Goal: Check status: Check status

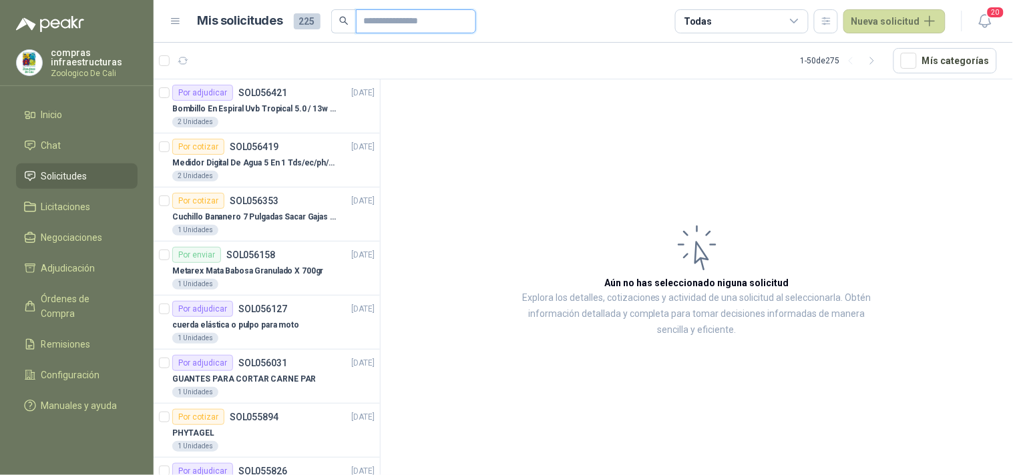
click at [385, 24] on input "text" at bounding box center [410, 21] width 93 height 23
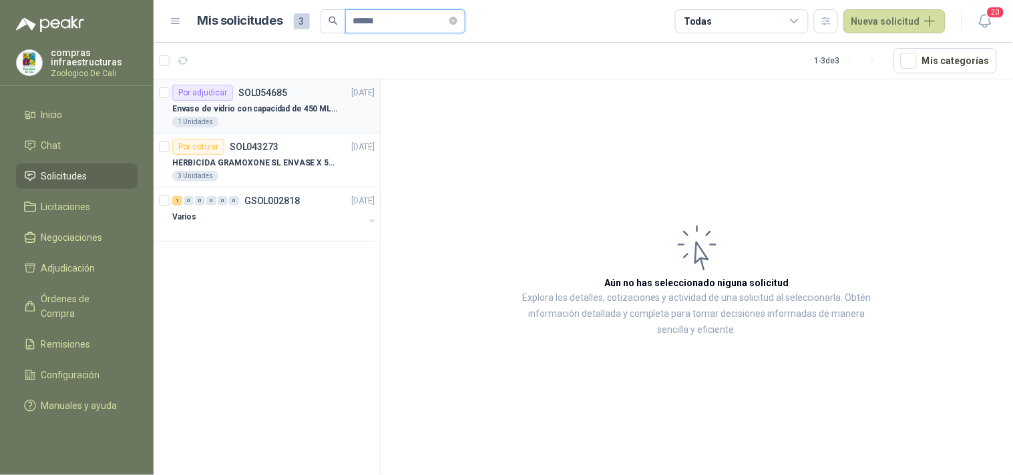
type input "******"
click at [307, 117] on div "1 Unidades" at bounding box center [273, 122] width 202 height 11
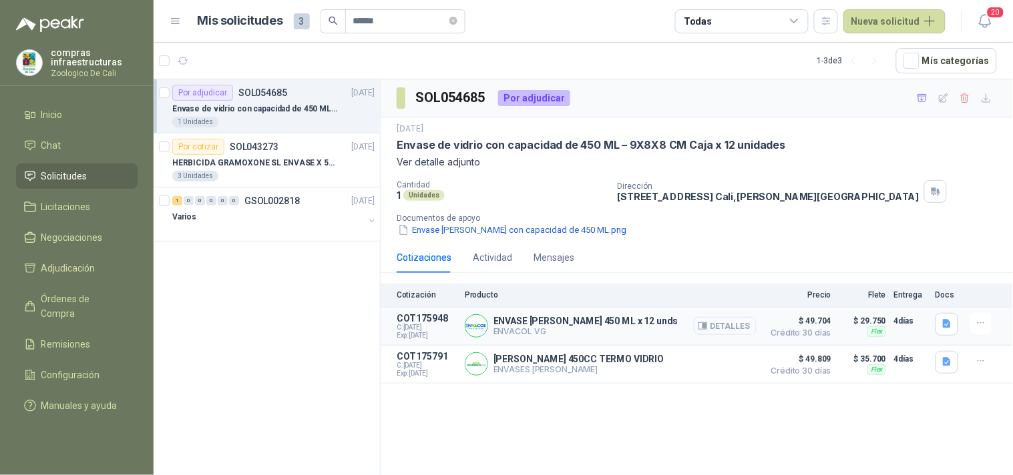
click at [699, 325] on button "Detalles" at bounding box center [725, 326] width 63 height 18
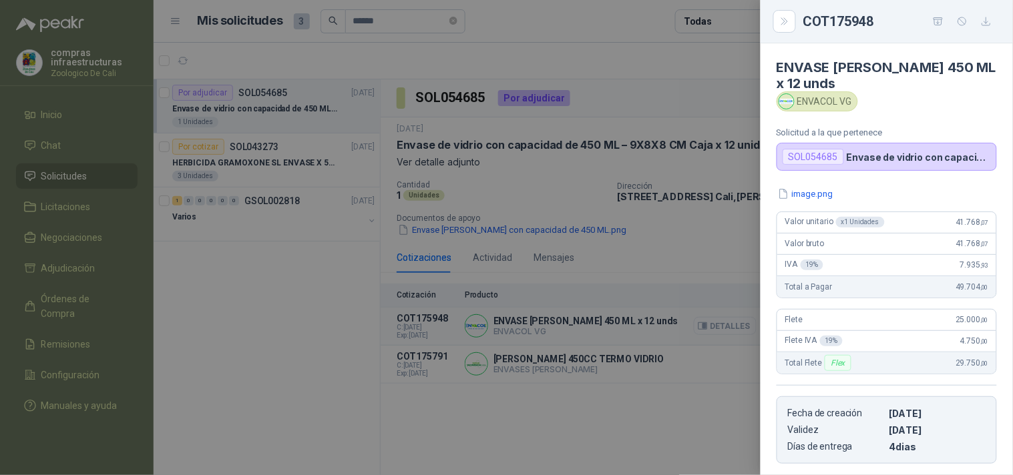
scroll to position [188, 0]
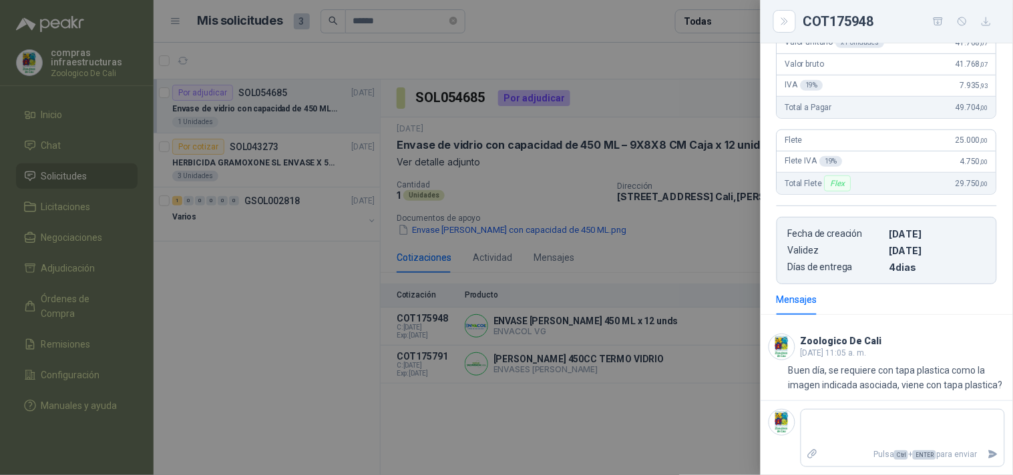
click at [632, 399] on div at bounding box center [506, 237] width 1013 height 475
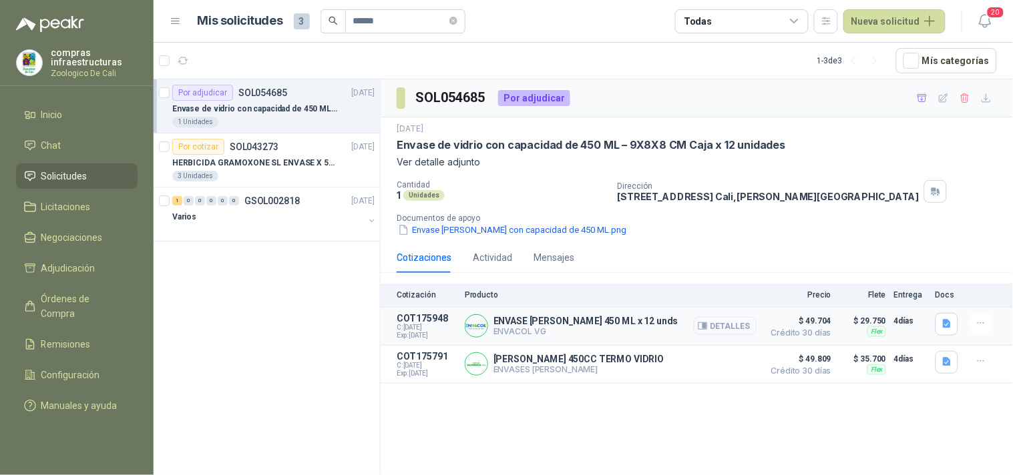
click at [742, 326] on button "Detalles" at bounding box center [725, 326] width 63 height 18
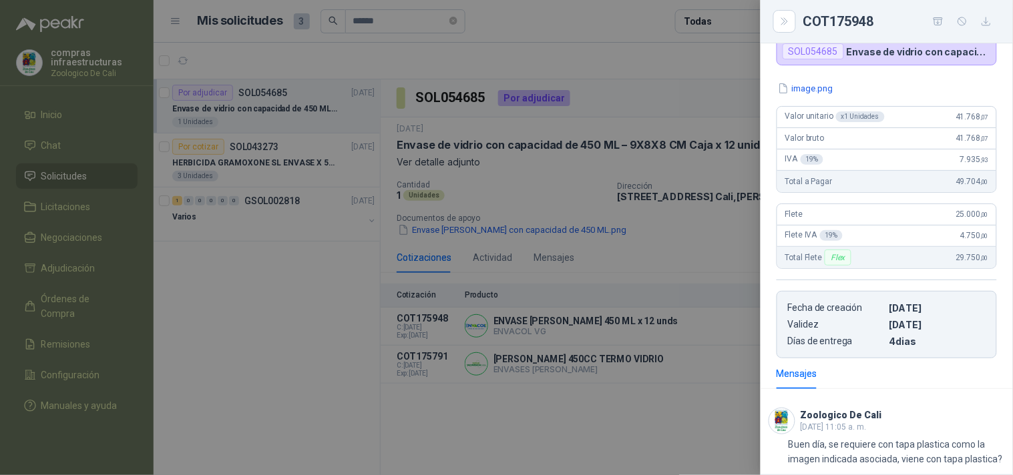
scroll to position [0, 0]
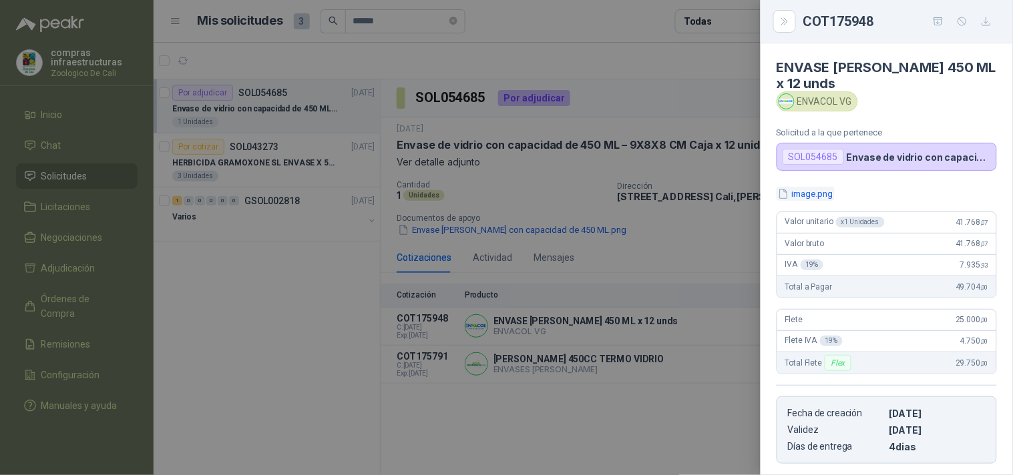
click at [823, 191] on button "image.png" at bounding box center [805, 194] width 58 height 14
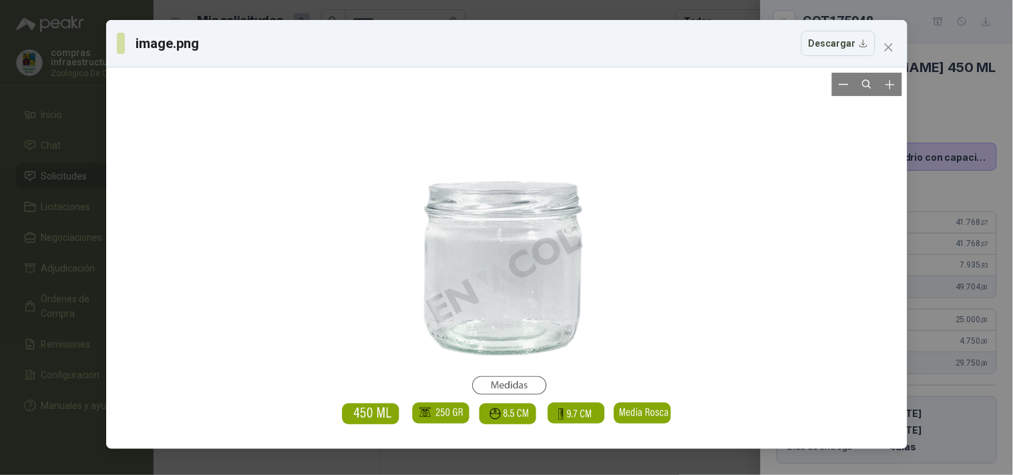
click at [772, 254] on div at bounding box center [506, 258] width 790 height 371
click at [887, 43] on icon "close" at bounding box center [888, 47] width 11 height 11
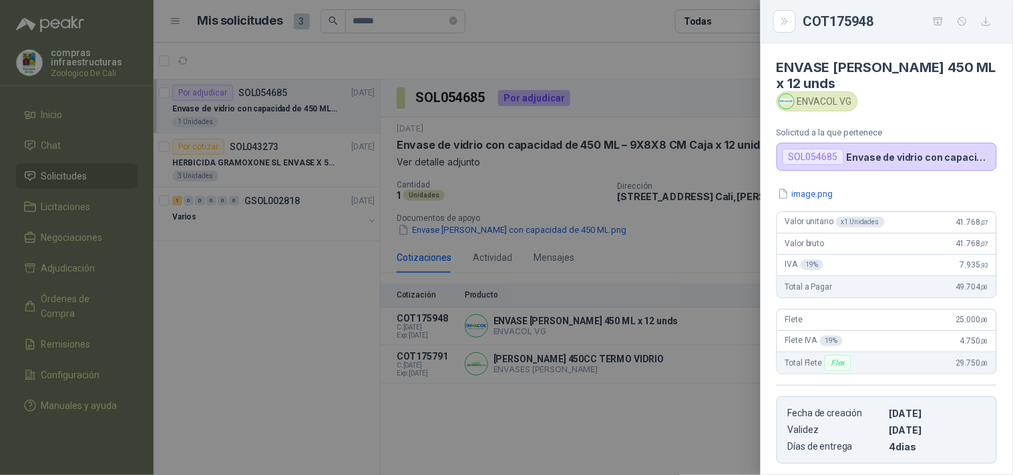
click at [575, 357] on div at bounding box center [506, 237] width 1013 height 475
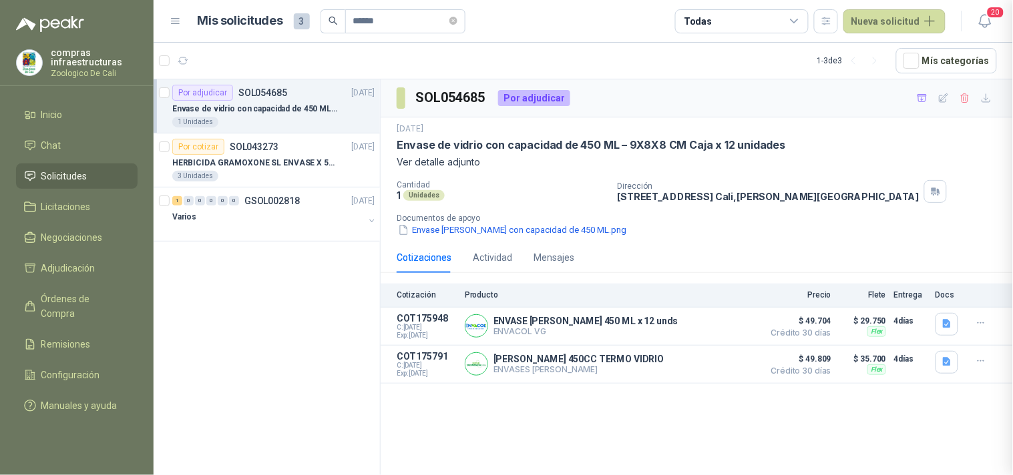
scroll to position [194, 0]
click at [610, 376] on div "[PERSON_NAME] 450CC TERMO VIDRIO ENVASES [PERSON_NAME] Detalles" at bounding box center [611, 364] width 292 height 27
click at [589, 371] on p "ENVASES [PERSON_NAME]" at bounding box center [578, 370] width 171 height 10
click at [729, 368] on button "Detalles" at bounding box center [725, 364] width 63 height 18
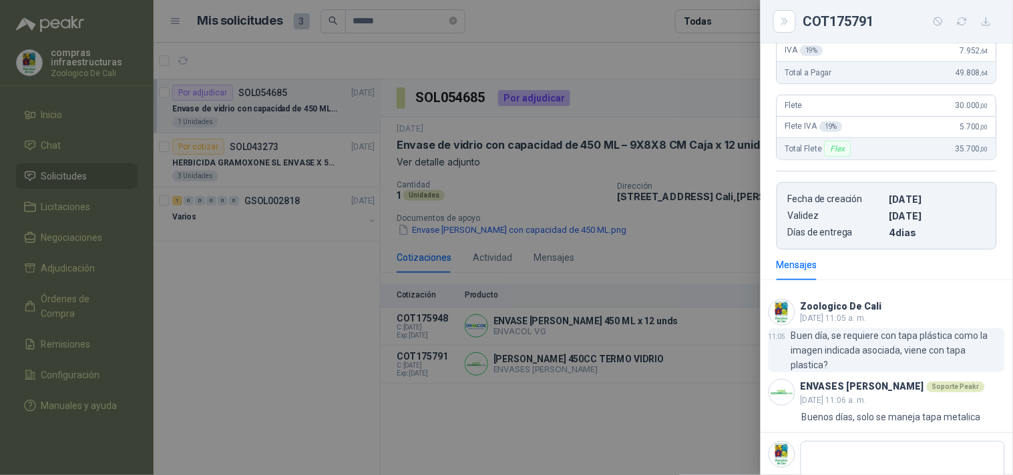
scroll to position [234, 0]
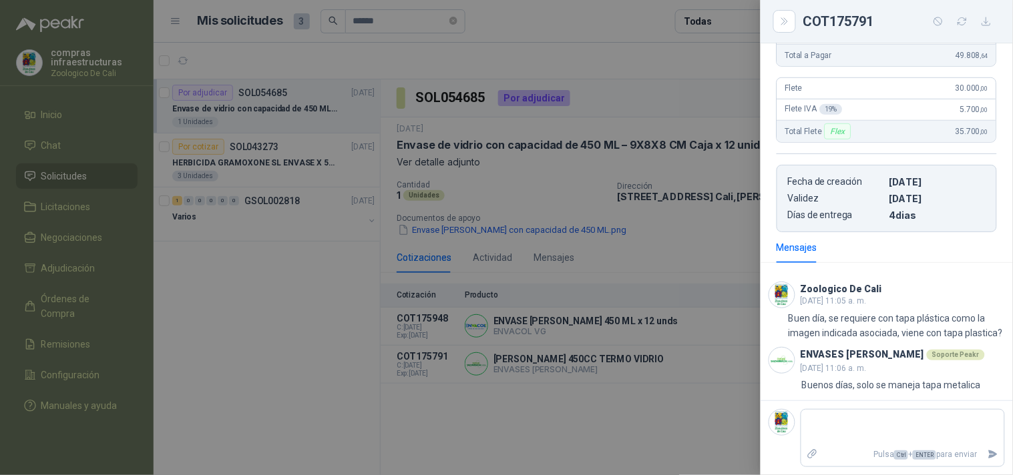
click at [610, 315] on div at bounding box center [506, 237] width 1013 height 475
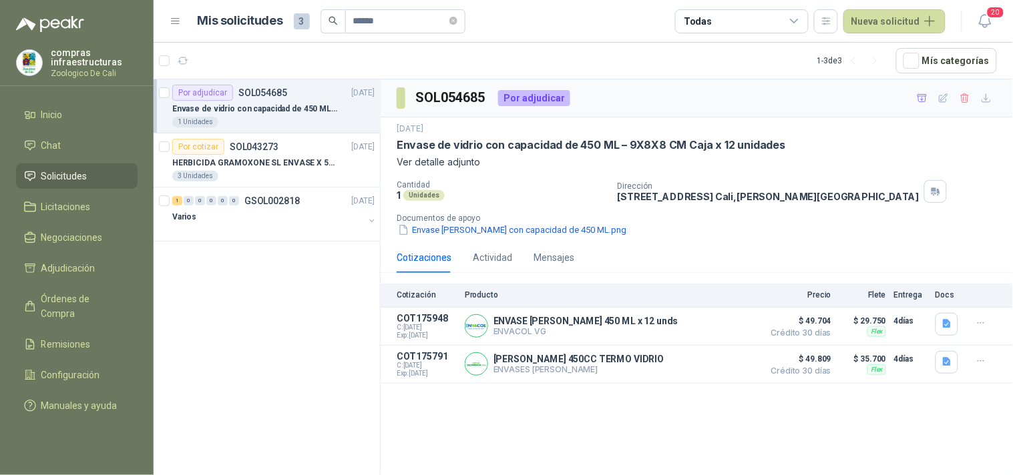
click at [610, 324] on p "ENVASE [PERSON_NAME] 450 ML x 12 unds" at bounding box center [585, 321] width 185 height 11
click at [732, 329] on button "Detalles" at bounding box center [725, 326] width 63 height 18
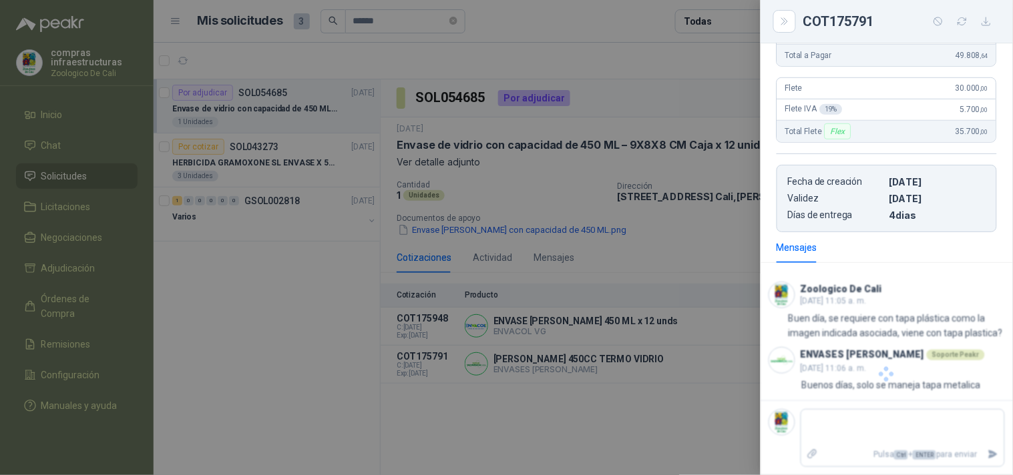
scroll to position [194, 0]
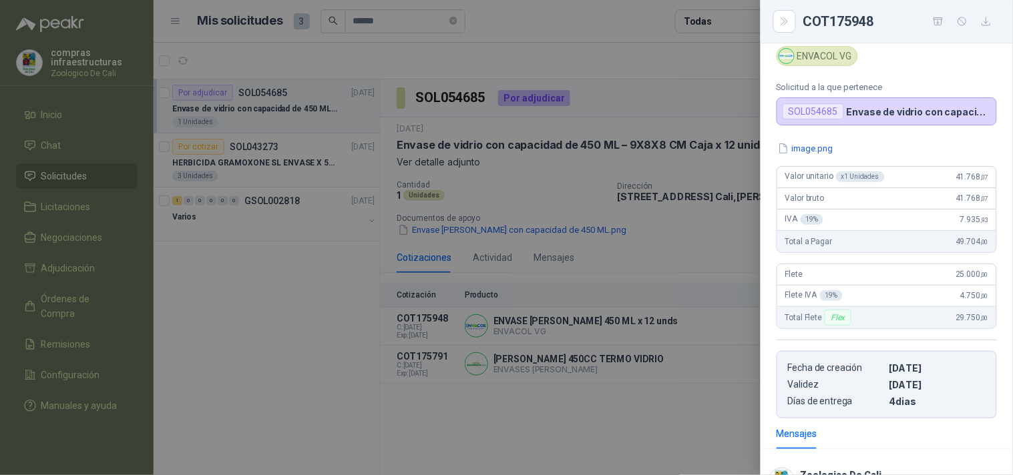
click at [682, 337] on div at bounding box center [506, 237] width 1013 height 475
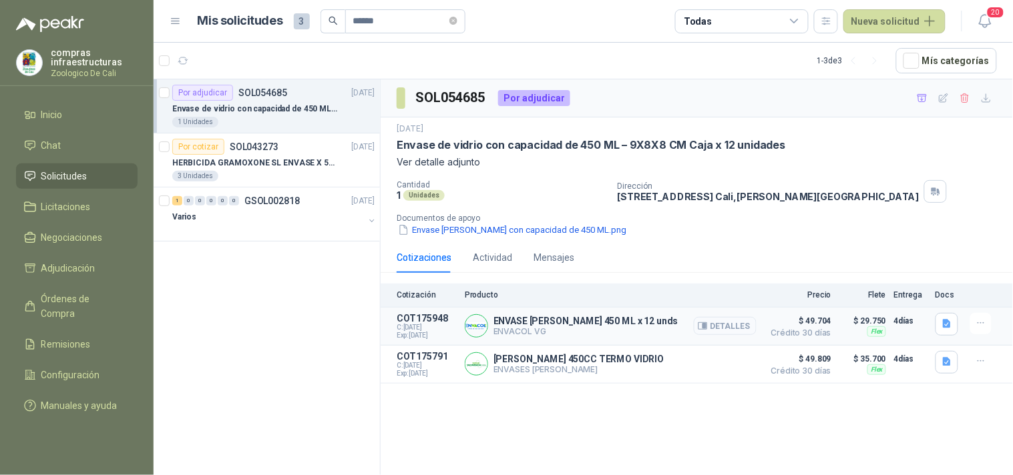
click at [739, 331] on button "Detalles" at bounding box center [725, 326] width 63 height 18
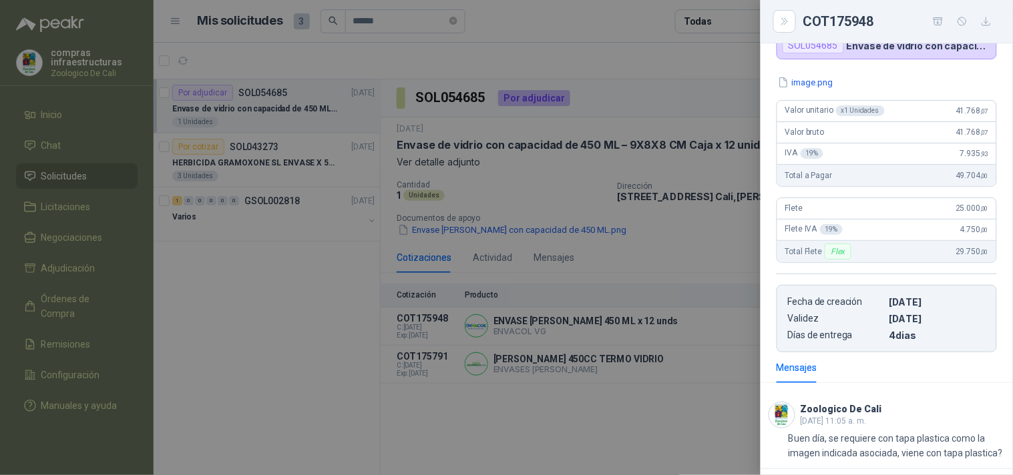
scroll to position [0, 0]
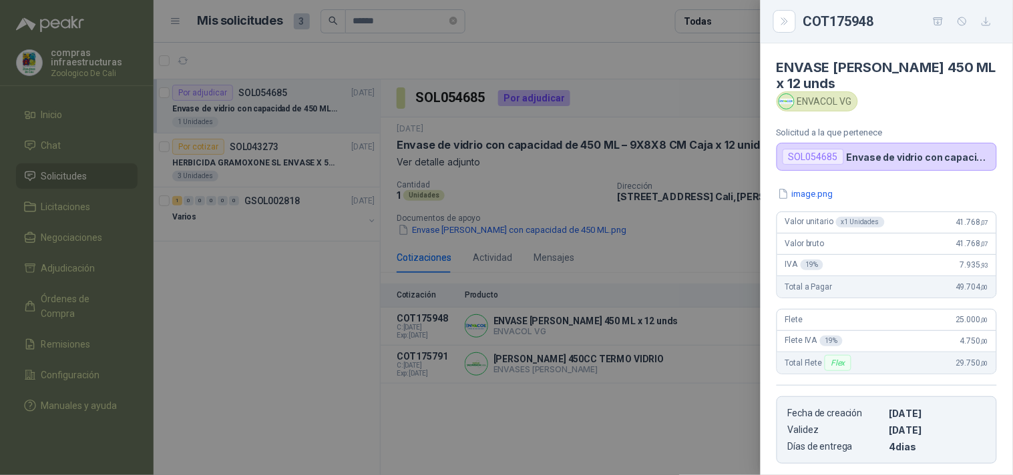
click at [833, 107] on div "ENVACOL VG" at bounding box center [816, 101] width 81 height 20
click at [826, 152] on div "SOL054685" at bounding box center [812, 157] width 61 height 16
click at [818, 190] on button "image.png" at bounding box center [805, 194] width 58 height 14
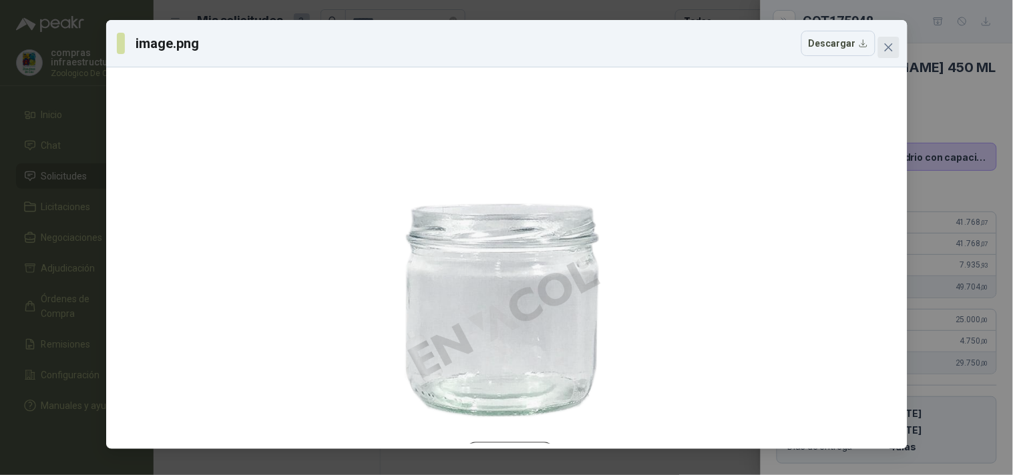
click at [883, 54] on button "Close" at bounding box center [888, 47] width 21 height 21
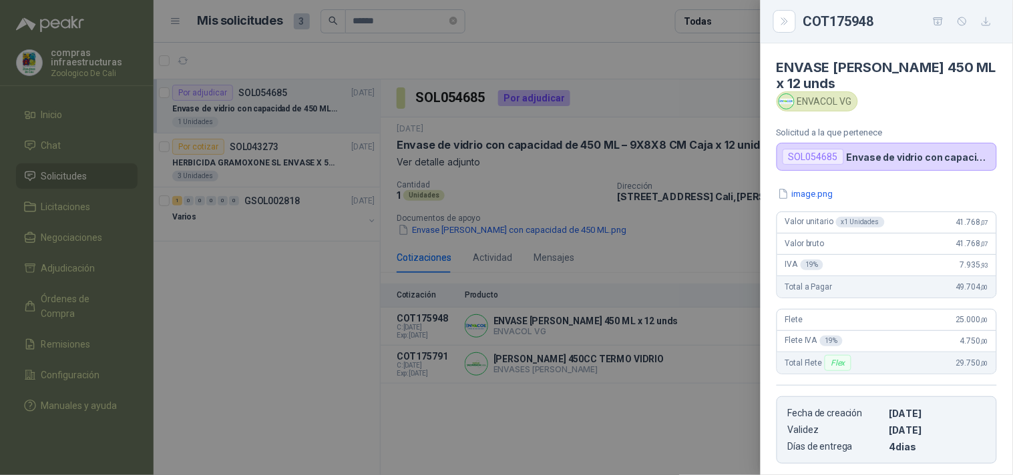
click at [778, 32] on div "COT175948" at bounding box center [886, 21] width 252 height 43
click at [786, 31] on button "Close" at bounding box center [784, 21] width 23 height 23
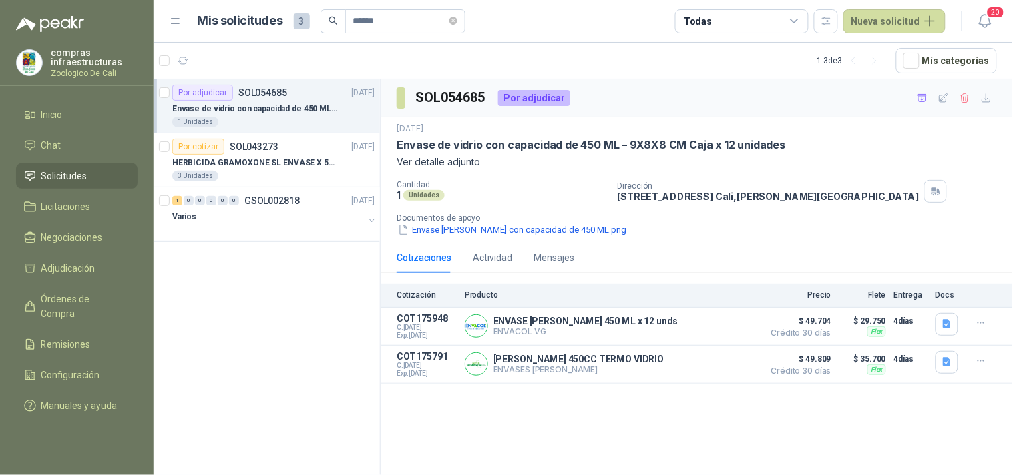
click at [97, 177] on li "Solicitudes" at bounding box center [76, 176] width 105 height 15
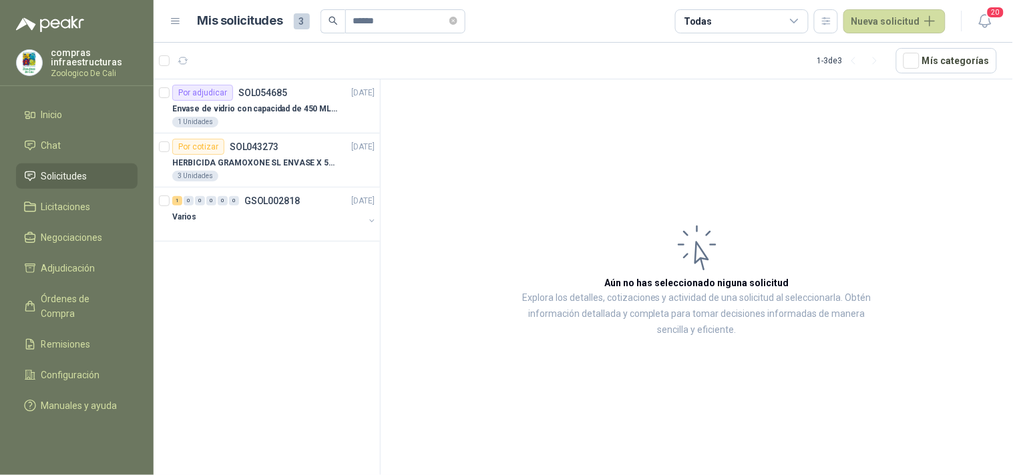
click at [97, 184] on link "Solicitudes" at bounding box center [77, 176] width 122 height 25
click at [117, 183] on li "Solicitudes" at bounding box center [76, 176] width 105 height 15
click at [454, 21] on span "******" at bounding box center [405, 21] width 120 height 24
click at [457, 21] on icon "close-circle" at bounding box center [453, 21] width 8 height 8
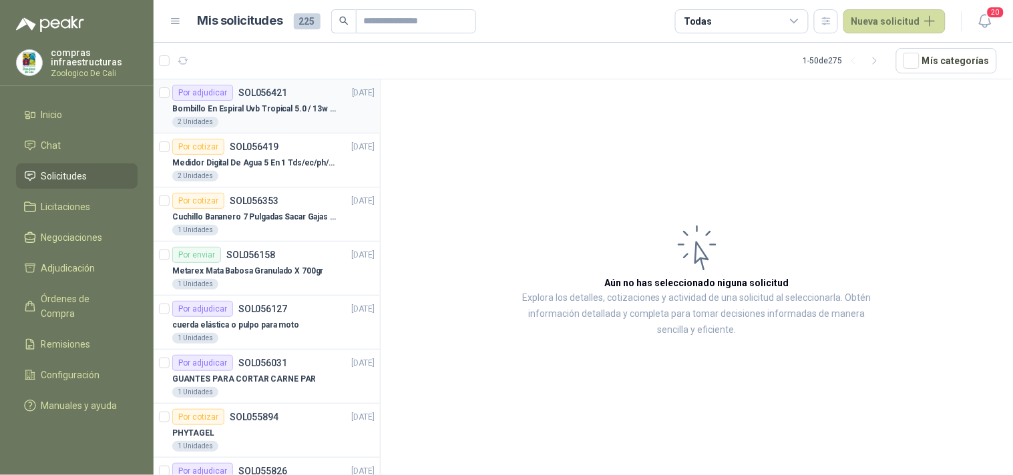
click at [265, 124] on div "2 Unidades" at bounding box center [273, 122] width 202 height 11
